Goal: Navigation & Orientation: Find specific page/section

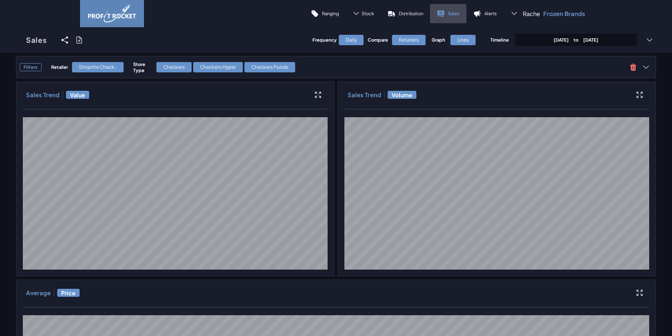
drag, startPoint x: 0, startPoint y: 0, endPoint x: 444, endPoint y: 18, distance: 444.3
click at [444, 18] on link "Sales" at bounding box center [448, 13] width 36 height 19
click at [458, 11] on p "Sales" at bounding box center [454, 13] width 12 height 6
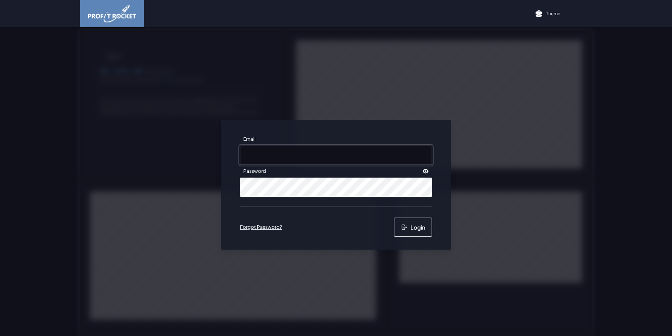
type input "[EMAIL_ADDRESS][DOMAIN_NAME]"
click at [410, 234] on button "Login" at bounding box center [413, 227] width 38 height 19
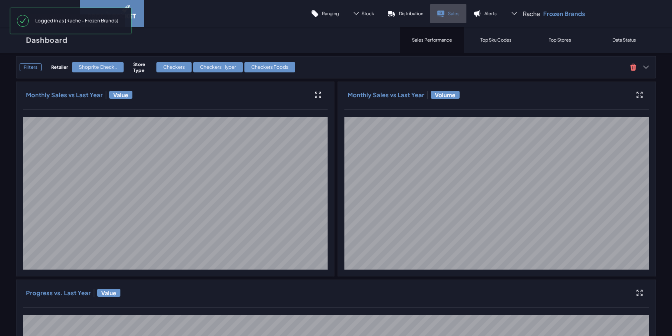
click at [456, 17] on link "Sales" at bounding box center [448, 13] width 36 height 19
